Goal: Transaction & Acquisition: Purchase product/service

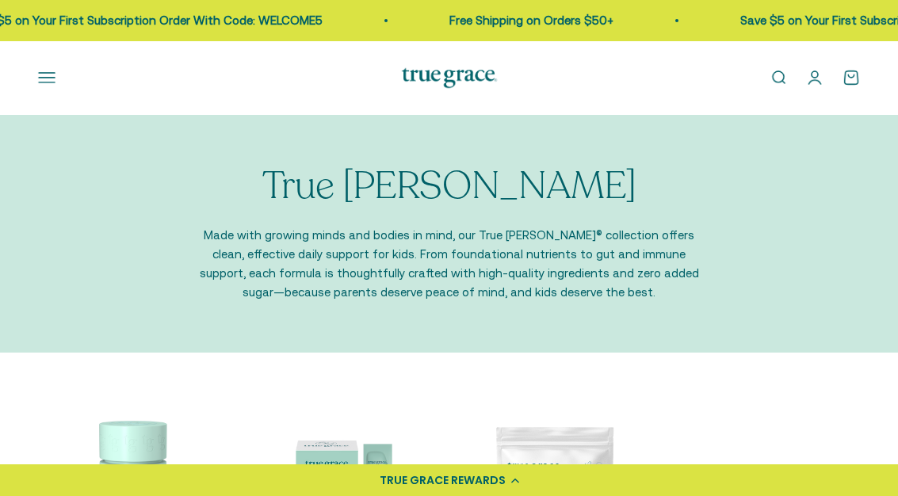
click at [38, 71] on button "Open navigation menu" at bounding box center [46, 77] width 17 height 17
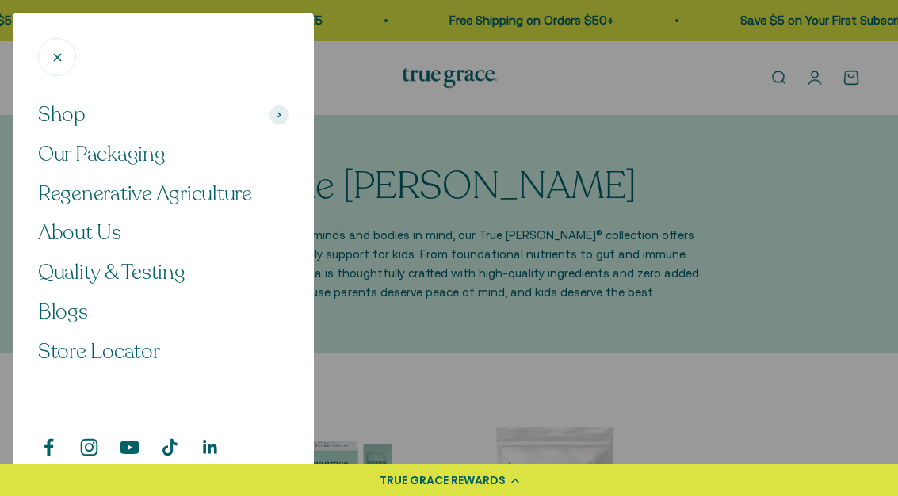
click at [55, 109] on span "Shop" at bounding box center [62, 114] width 48 height 27
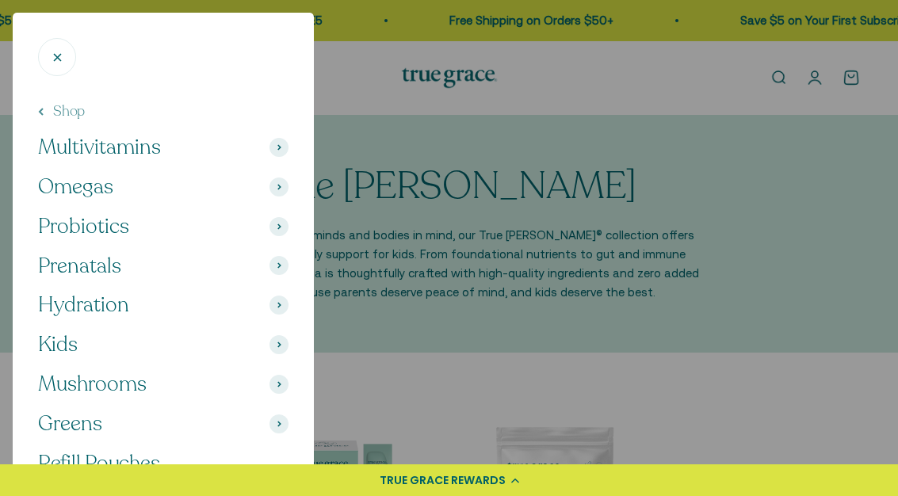
click at [65, 152] on span "Multivitamins" at bounding box center [99, 147] width 123 height 27
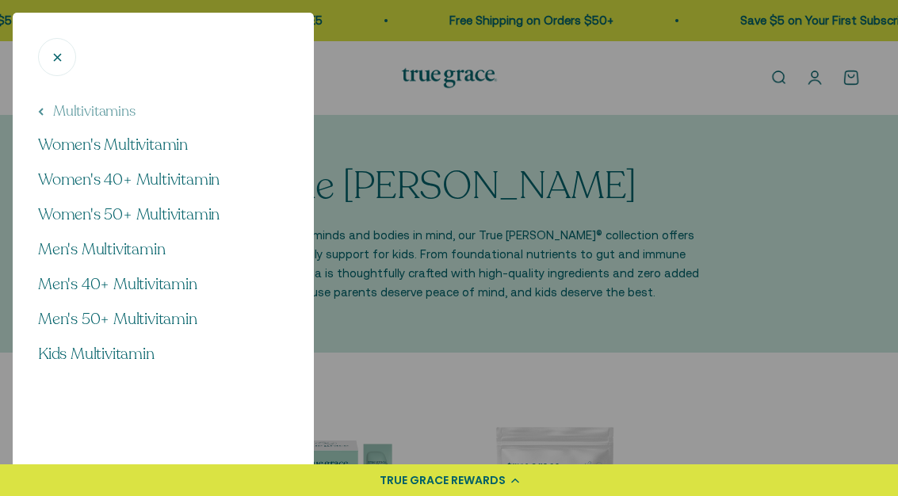
click at [64, 327] on span "Men's 50+ Multivitamin" at bounding box center [117, 318] width 159 height 21
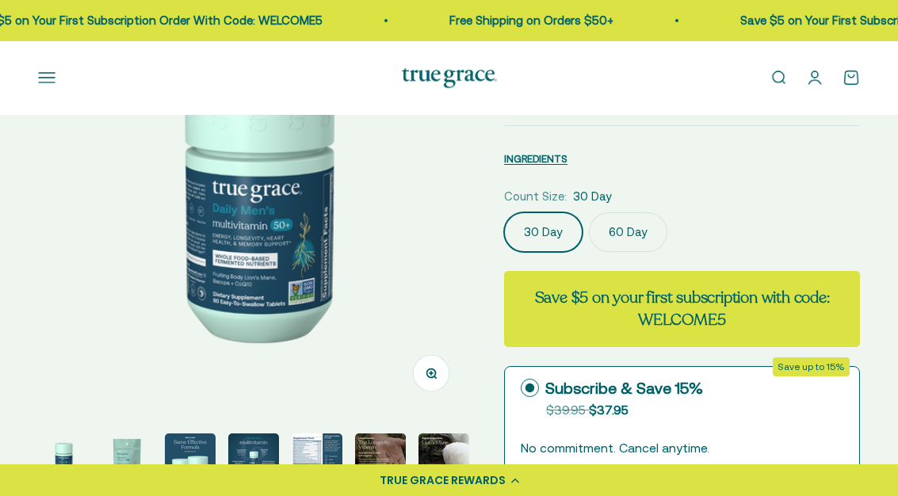
scroll to position [174, 0]
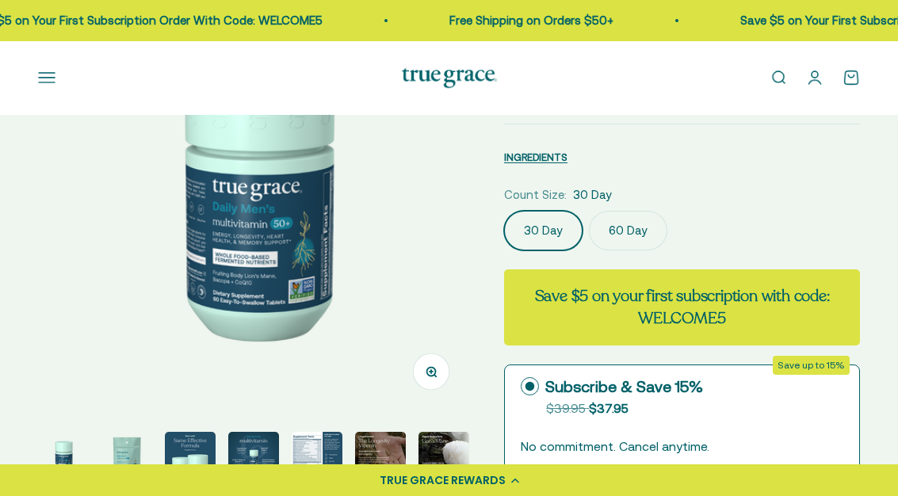
click at [628, 228] on label "60 Day" at bounding box center [628, 231] width 78 height 40
click at [504, 211] on input "60 Day" at bounding box center [503, 210] width 1 height 1
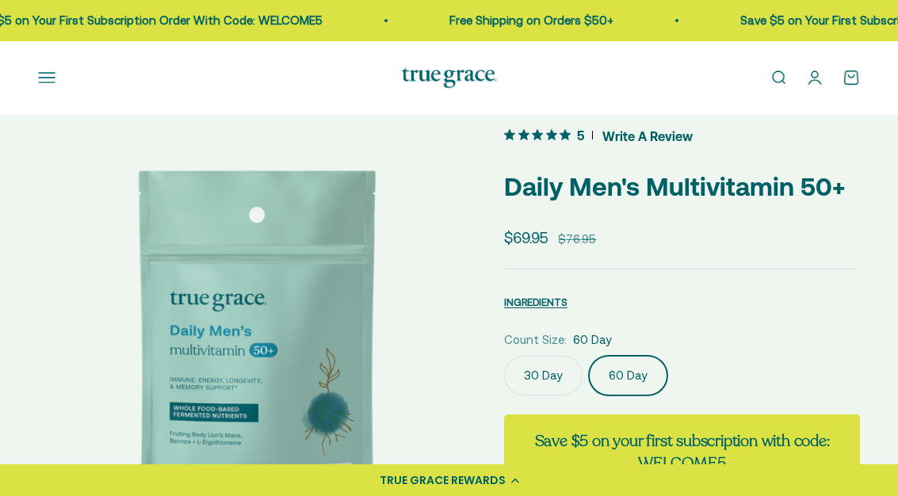
scroll to position [29, 0]
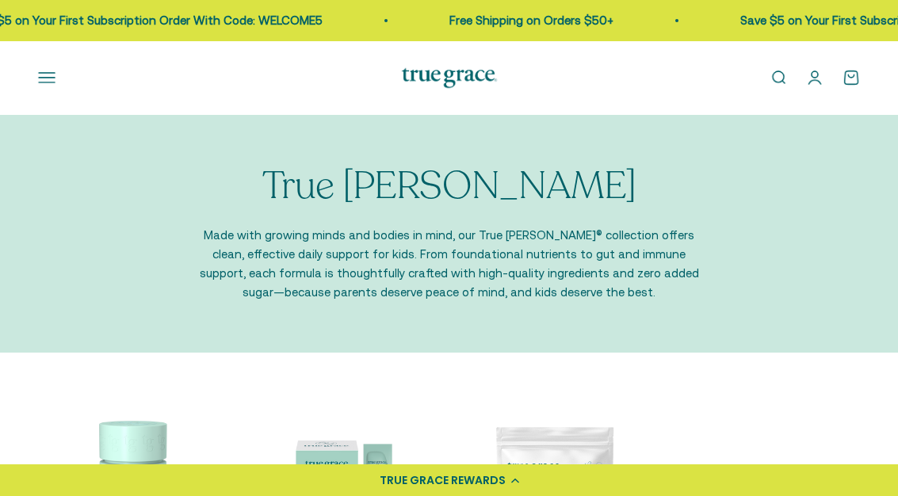
click at [52, 80] on button "Open navigation menu" at bounding box center [46, 77] width 17 height 17
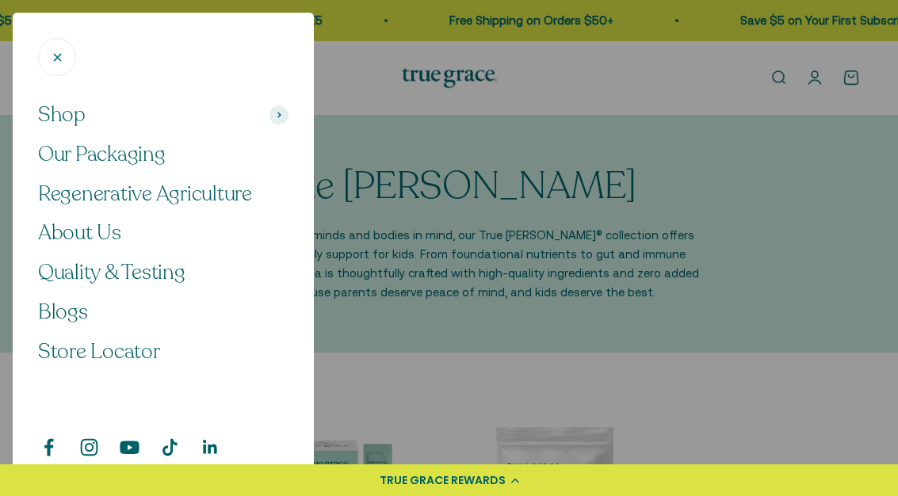
click at [57, 112] on span "Shop" at bounding box center [62, 114] width 48 height 27
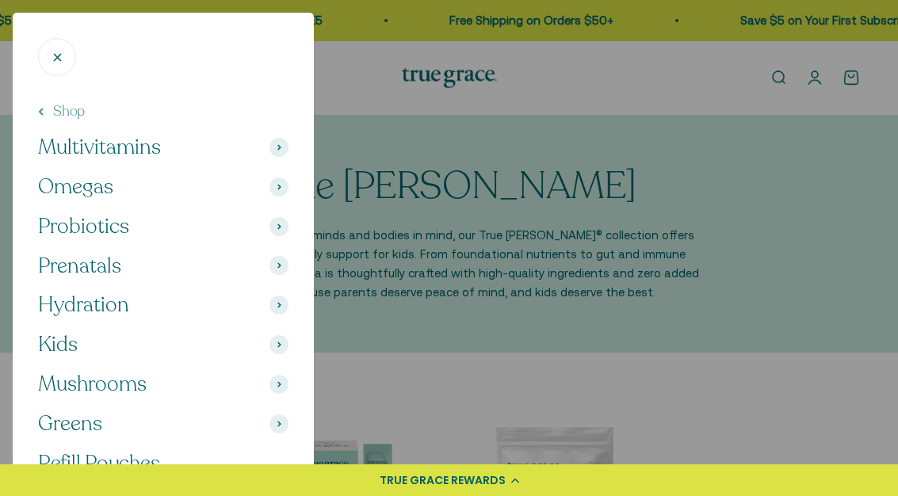
click at [65, 137] on span "Multivitamins" at bounding box center [99, 147] width 123 height 27
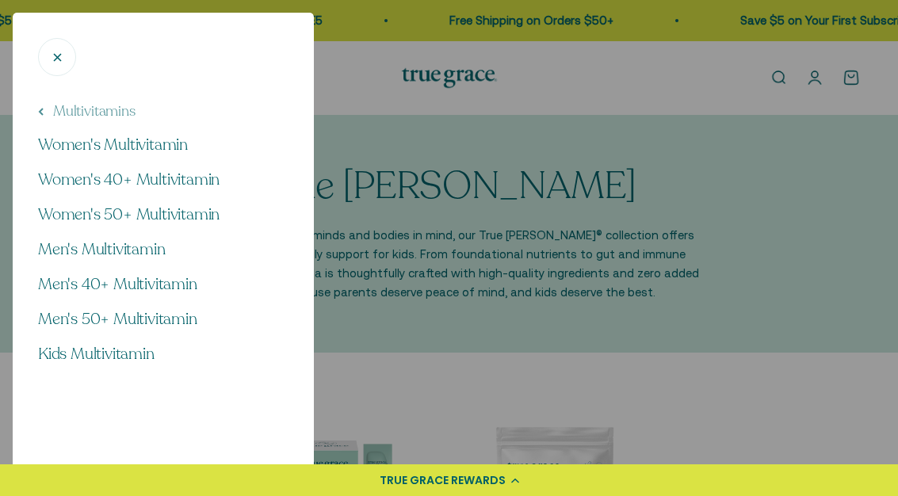
click at [61, 280] on span "Men's 40+ Multivitamin" at bounding box center [117, 283] width 159 height 21
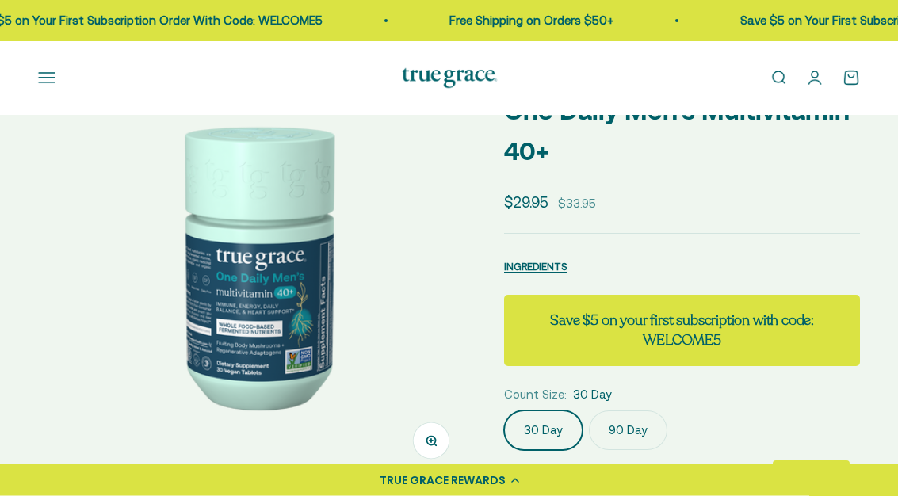
scroll to position [105, 0]
click at [636, 426] on label "90 Day" at bounding box center [628, 431] width 78 height 40
click at [504, 411] on input "90 Day" at bounding box center [503, 410] width 1 height 1
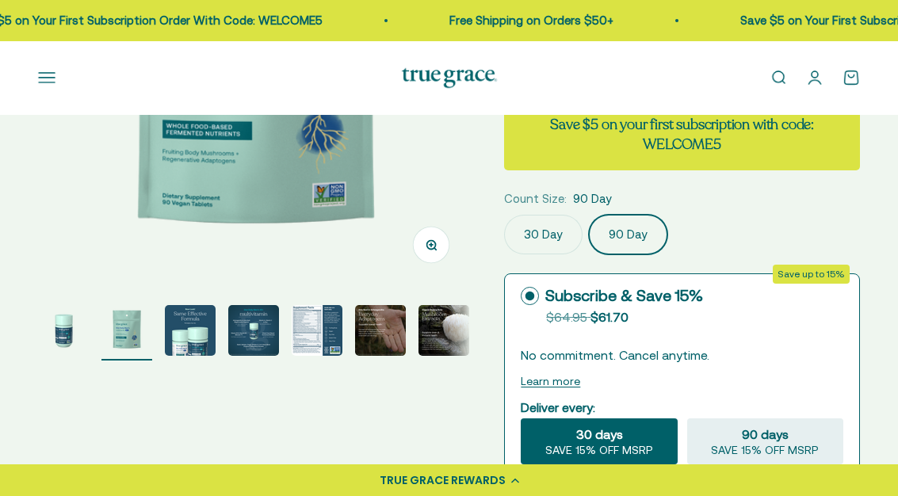
scroll to position [300, 0]
click at [793, 438] on div "90 days SAVE 15% OFF MSRP" at bounding box center [765, 442] width 156 height 46
click at [687, 419] on input "90 days SAVE 15% OFF MSRP" at bounding box center [686, 418] width 1 height 1
radio input "true"
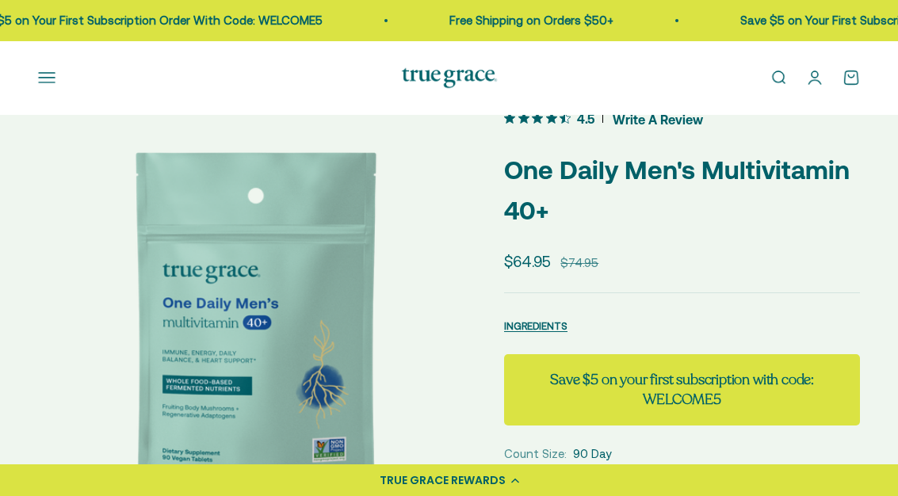
scroll to position [0, 0]
